Goal: Communication & Community: Connect with others

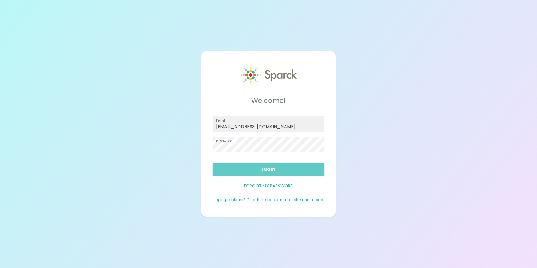
click at [277, 170] on button "Login" at bounding box center [269, 170] width 112 height 12
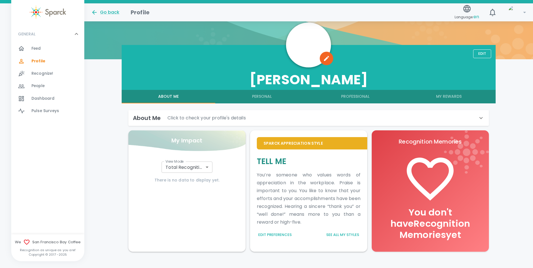
scroll to position [65, 0]
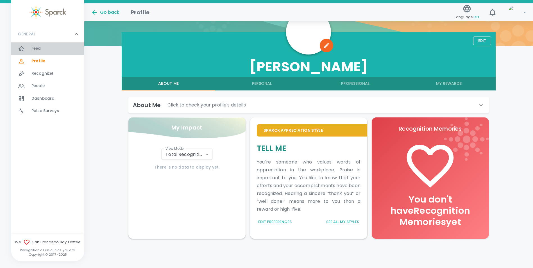
click at [37, 47] on span "Feed" at bounding box center [36, 49] width 10 height 6
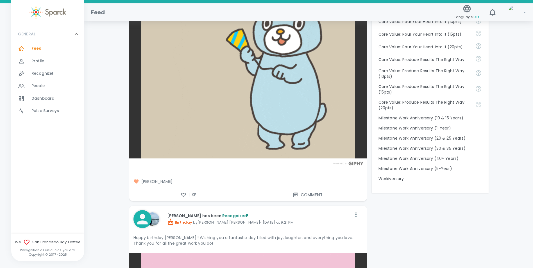
scroll to position [646, 0]
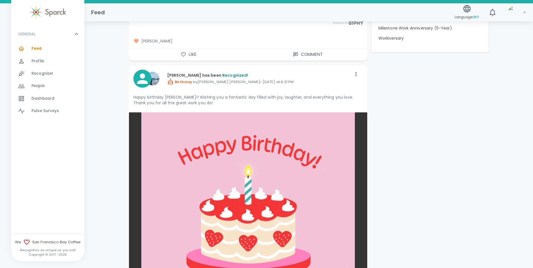
click at [184, 59] on button "Like" at bounding box center [188, 55] width 119 height 12
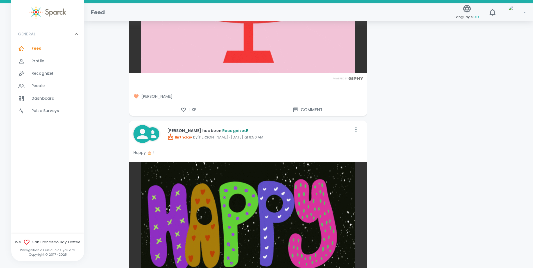
scroll to position [899, 0]
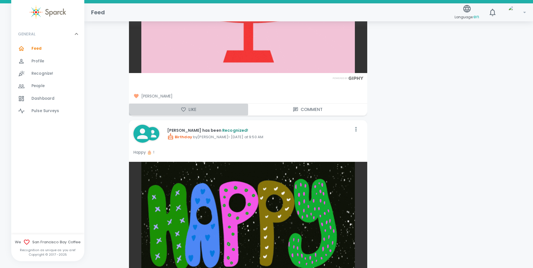
click at [183, 110] on icon "button" at bounding box center [184, 110] width 6 height 6
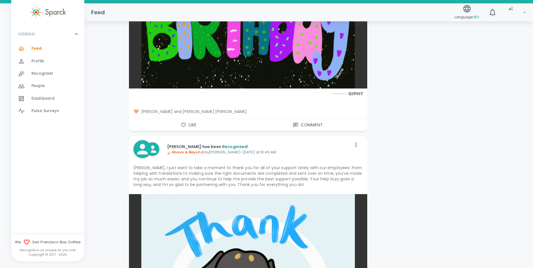
scroll to position [1237, 0]
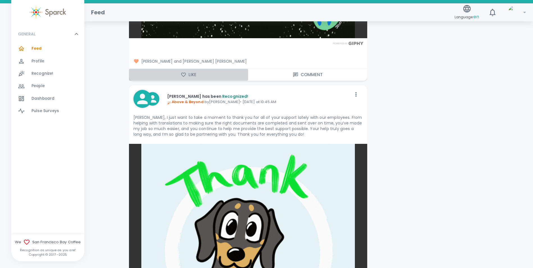
click at [181, 74] on icon "button" at bounding box center [184, 75] width 6 height 6
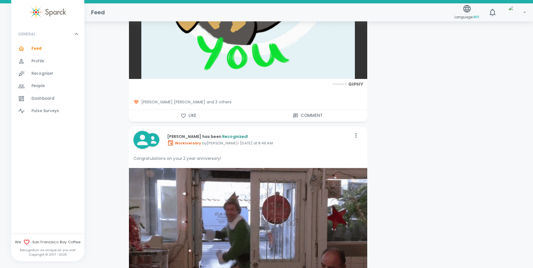
scroll to position [1518, 0]
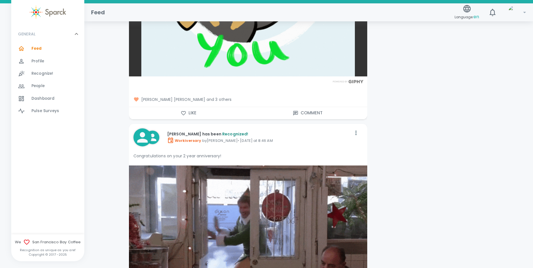
click at [185, 113] on icon "button" at bounding box center [183, 113] width 5 height 4
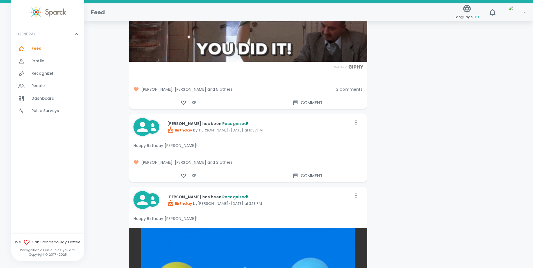
scroll to position [1771, 0]
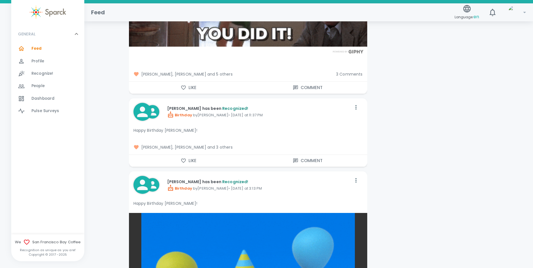
click at [181, 91] on button "Like" at bounding box center [188, 88] width 119 height 12
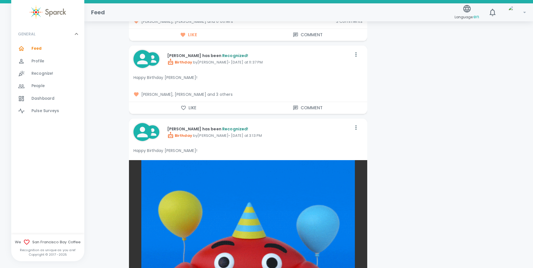
scroll to position [1827, 0]
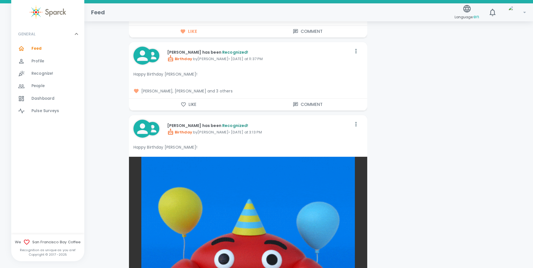
click at [187, 106] on button "Like" at bounding box center [188, 105] width 119 height 12
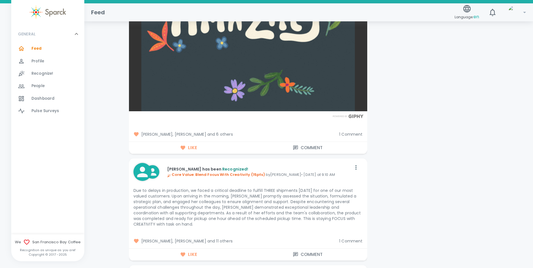
scroll to position [2698, 0]
